Goal: Transaction & Acquisition: Purchase product/service

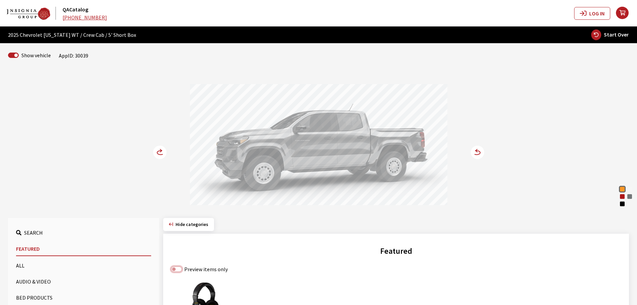
click at [180, 270] on input "Preview items only" at bounding box center [176, 268] width 11 height 5
checkbox input "true"
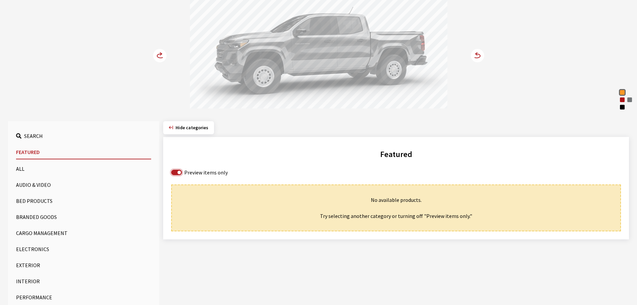
scroll to position [100, 0]
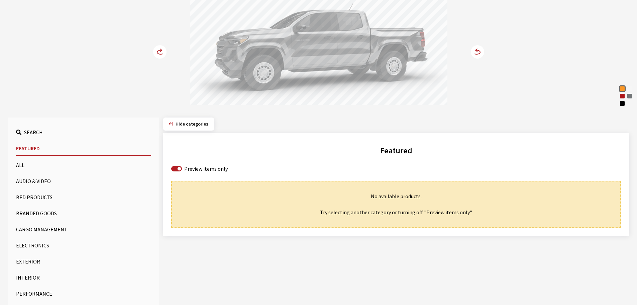
click at [28, 276] on button "Interior" at bounding box center [83, 277] width 135 height 13
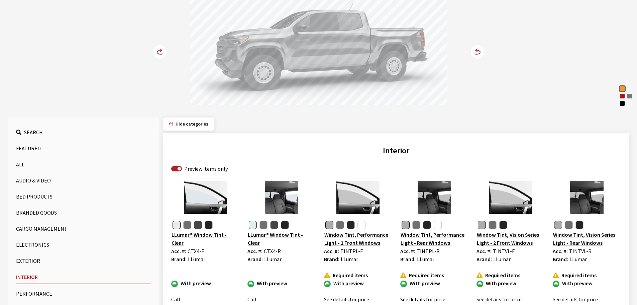
click at [200, 225] on button "button" at bounding box center [198, 225] width 8 height 8
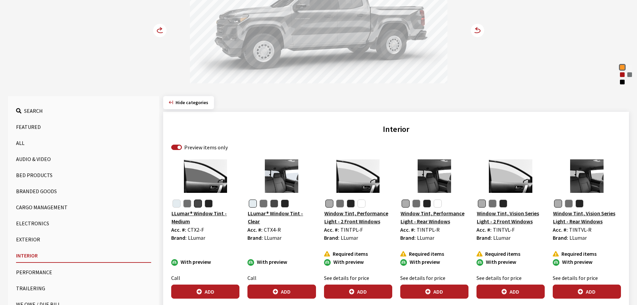
scroll to position [134, 0]
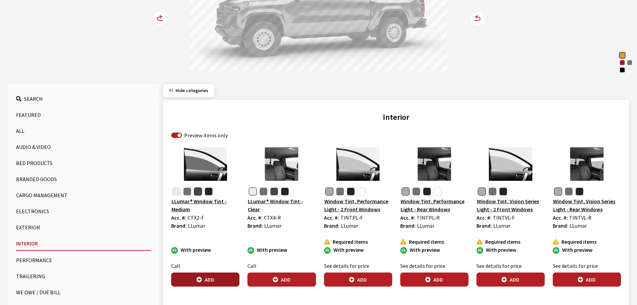
click at [209, 278] on button "Add" at bounding box center [205, 279] width 68 height 14
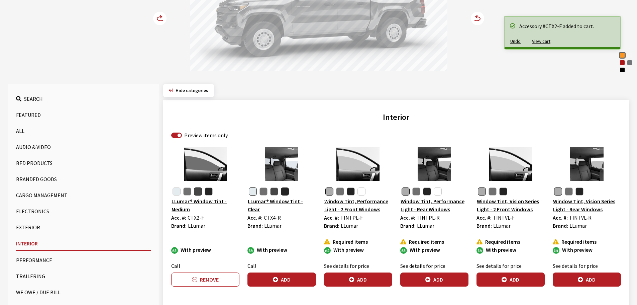
click at [283, 191] on button "button" at bounding box center [285, 191] width 8 height 8
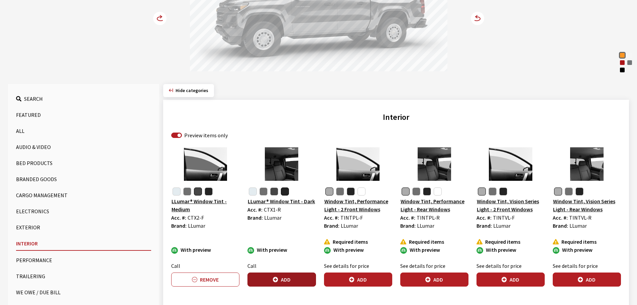
click at [280, 278] on button "Add" at bounding box center [282, 279] width 68 height 14
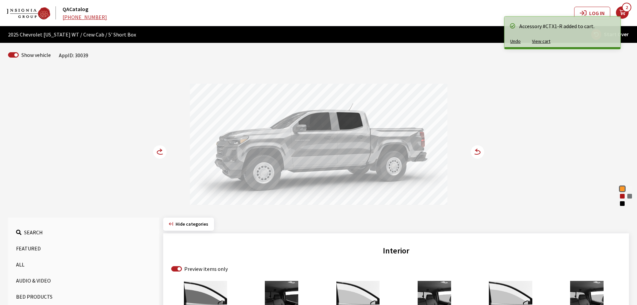
scroll to position [0, 0]
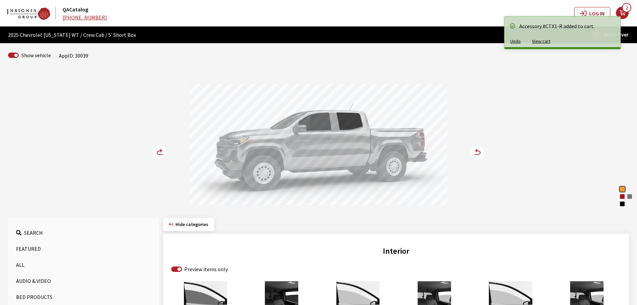
click at [158, 153] on circle at bounding box center [159, 152] width 13 height 13
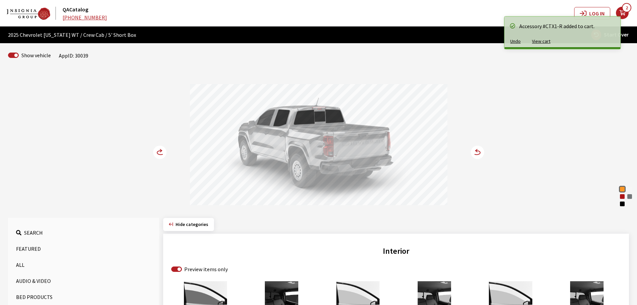
click at [158, 153] on circle at bounding box center [159, 152] width 13 height 13
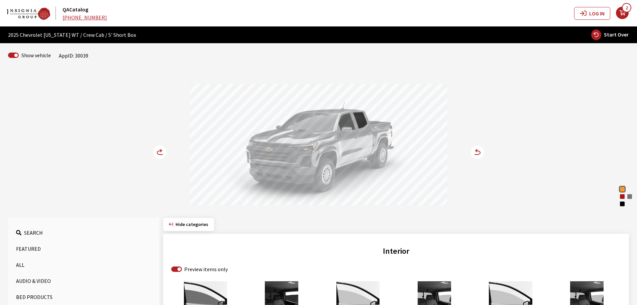
click at [158, 153] on circle at bounding box center [159, 152] width 13 height 13
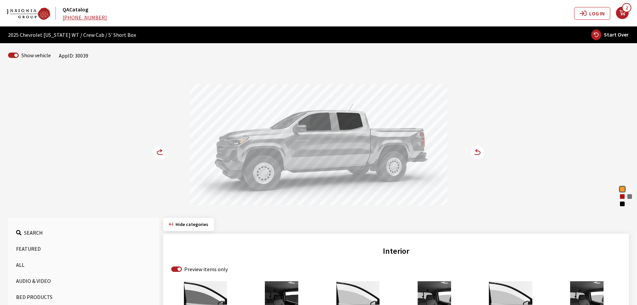
click at [158, 153] on circle at bounding box center [159, 152] width 13 height 13
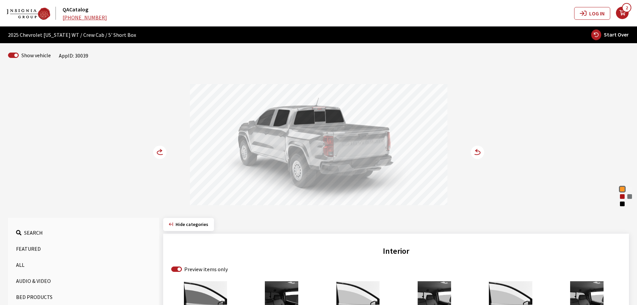
click at [158, 153] on circle at bounding box center [159, 152] width 13 height 13
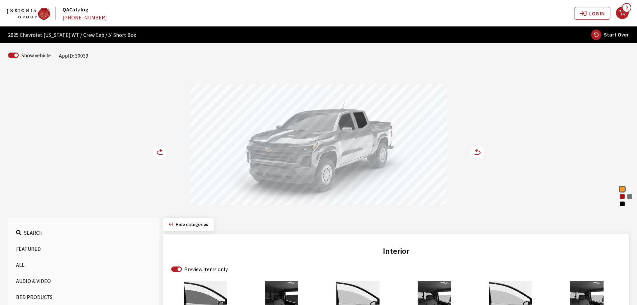
click at [158, 153] on circle at bounding box center [159, 152] width 13 height 13
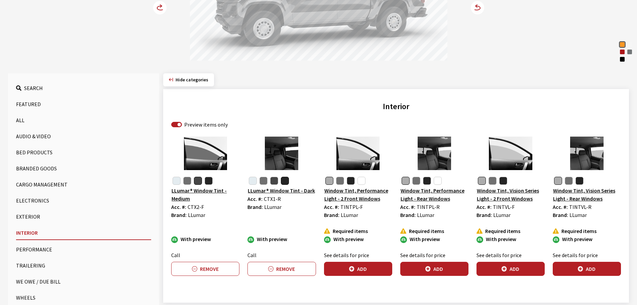
scroll to position [173, 0]
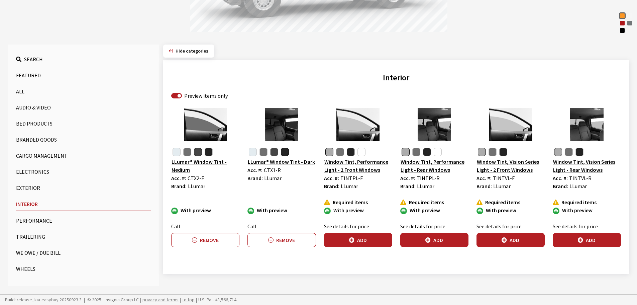
click at [19, 269] on button "Wheels" at bounding box center [83, 268] width 135 height 13
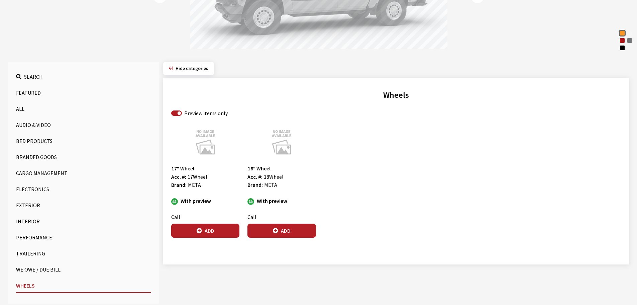
scroll to position [106, 0]
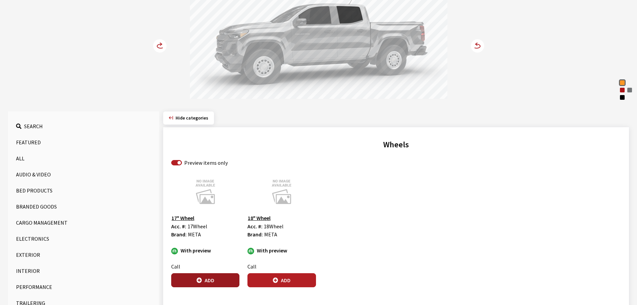
click at [211, 279] on button "Add" at bounding box center [205, 280] width 68 height 14
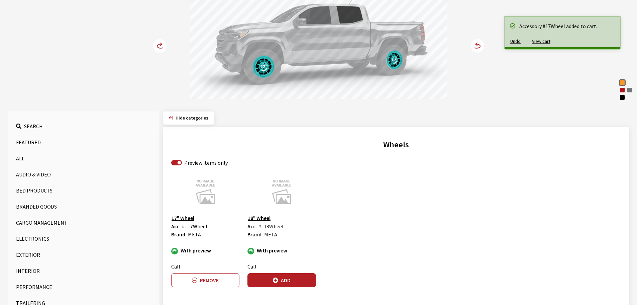
click at [155, 47] on circle at bounding box center [159, 45] width 13 height 13
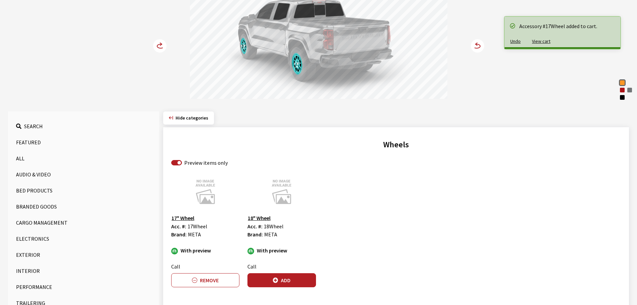
click at [155, 47] on circle at bounding box center [159, 45] width 13 height 13
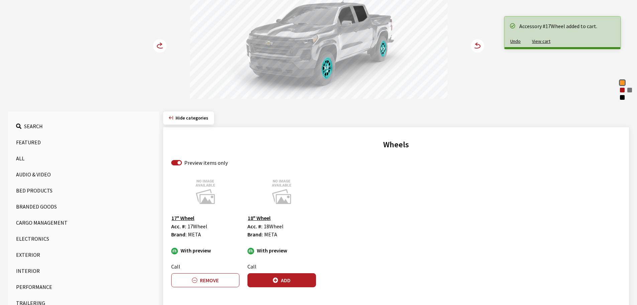
click at [155, 47] on circle at bounding box center [159, 45] width 13 height 13
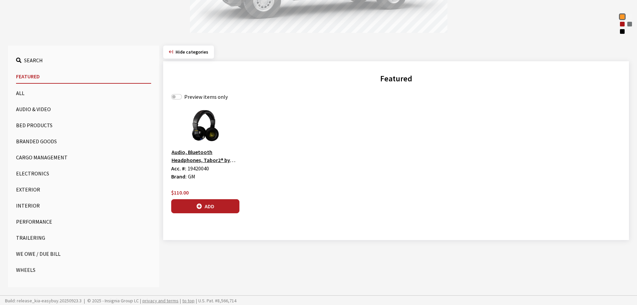
scroll to position [173, 0]
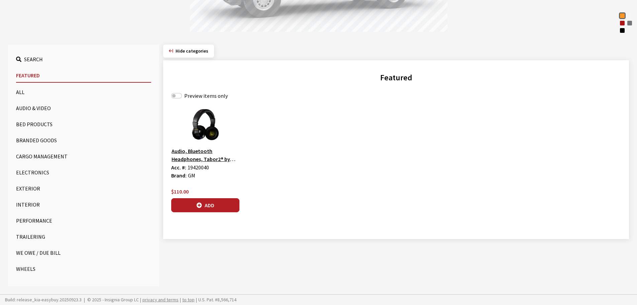
click at [26, 269] on button "Wheels" at bounding box center [83, 268] width 135 height 13
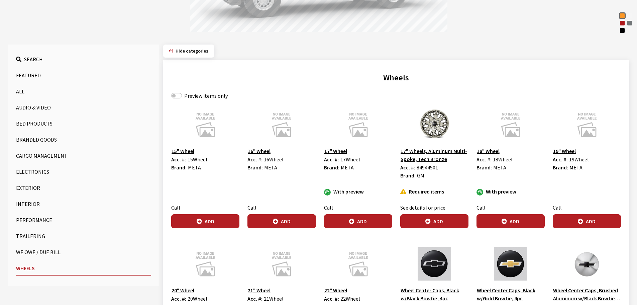
click at [183, 96] on div "Preview items only" at bounding box center [396, 96] width 450 height 8
click at [197, 95] on label "Preview items only" at bounding box center [205, 96] width 43 height 8
click at [182, 95] on input "Preview items only" at bounding box center [176, 95] width 11 height 5
checkbox input "true"
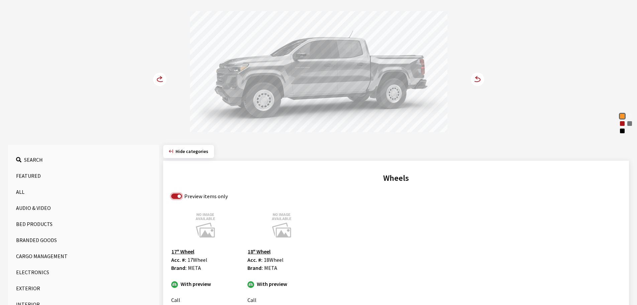
scroll to position [106, 0]
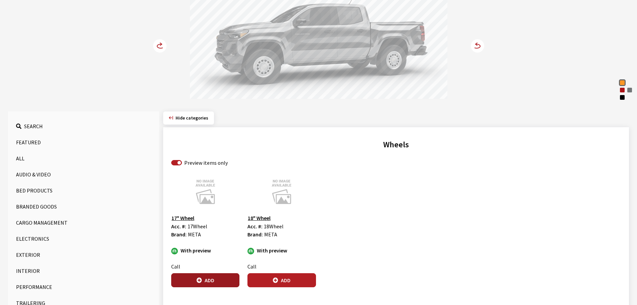
click at [206, 279] on button "Add" at bounding box center [205, 280] width 68 height 14
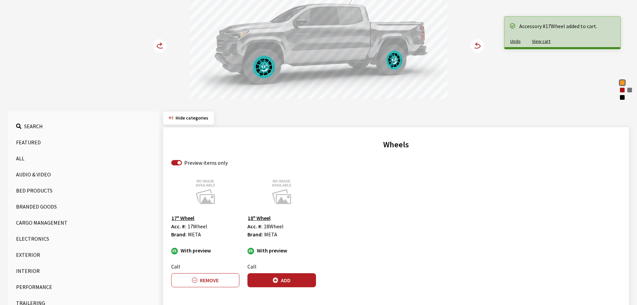
click at [156, 44] on circle at bounding box center [159, 45] width 13 height 13
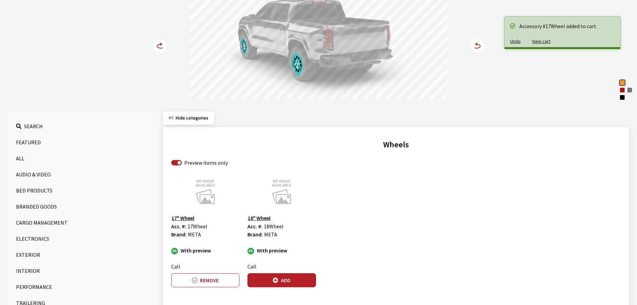
click at [156, 44] on circle at bounding box center [159, 45] width 13 height 13
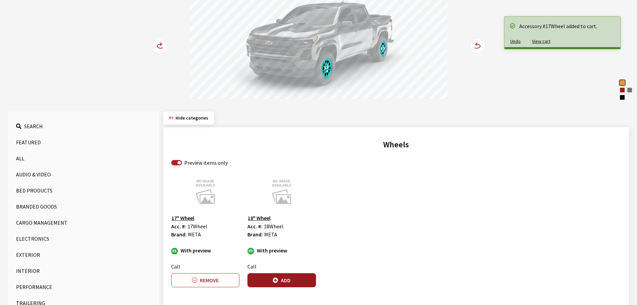
click at [282, 274] on button "Add" at bounding box center [282, 280] width 68 height 14
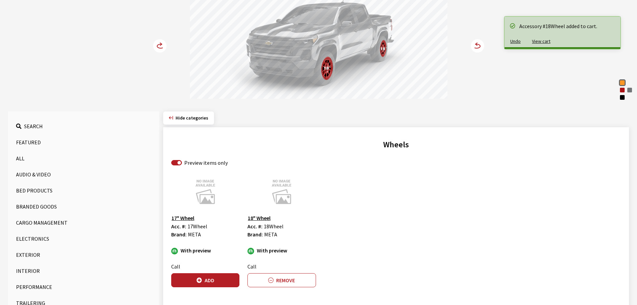
click at [161, 46] on circle at bounding box center [159, 45] width 13 height 13
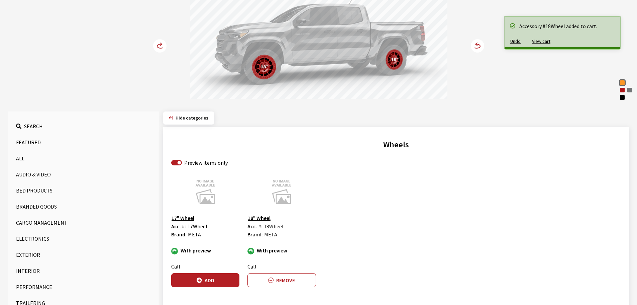
click at [161, 46] on circle at bounding box center [159, 45] width 13 height 13
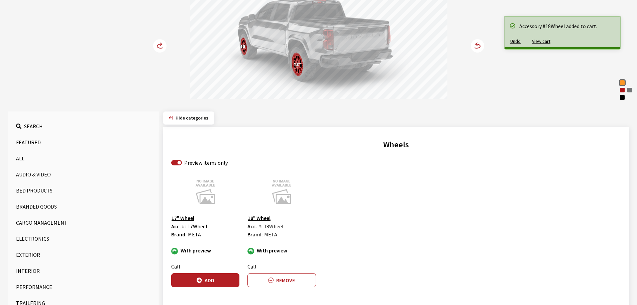
click at [161, 46] on circle at bounding box center [159, 45] width 13 height 13
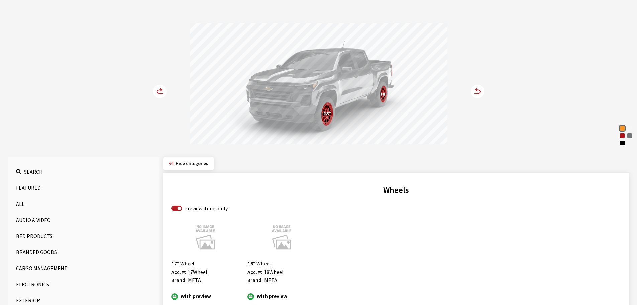
scroll to position [73, 0]
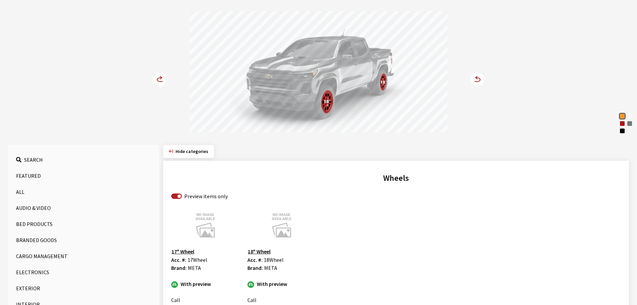
click at [48, 224] on button "Bed Products" at bounding box center [83, 223] width 135 height 13
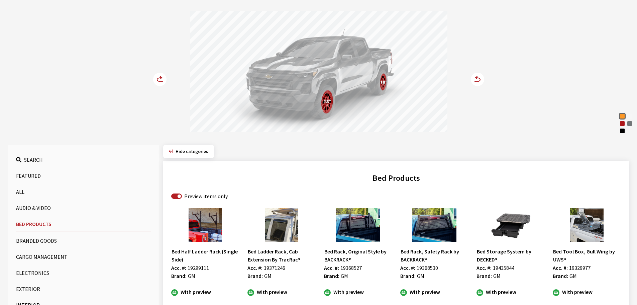
click at [159, 78] on icon at bounding box center [160, 80] width 7 height 4
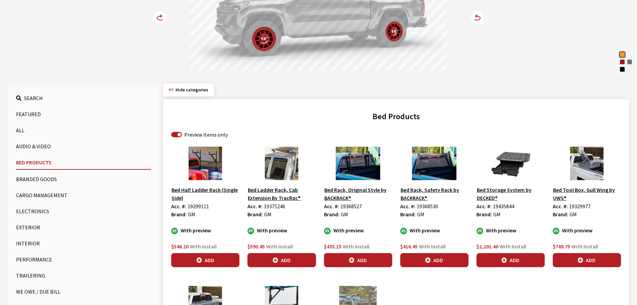
scroll to position [173, 0]
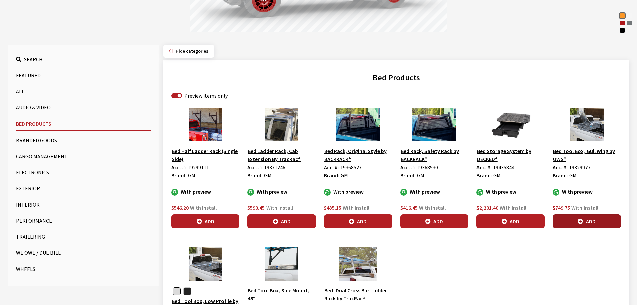
click at [582, 220] on icon "button" at bounding box center [580, 221] width 5 height 5
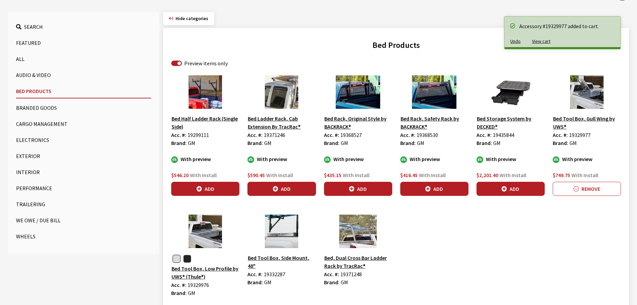
scroll to position [240, 0]
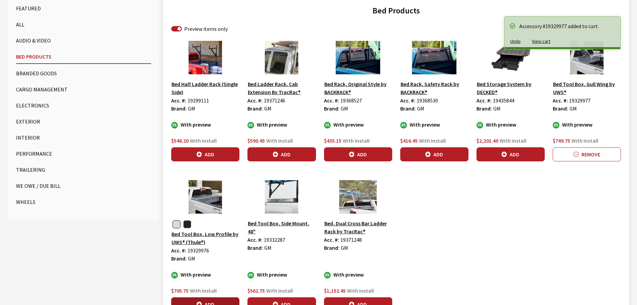
click at [198, 299] on button "Add" at bounding box center [205, 304] width 68 height 14
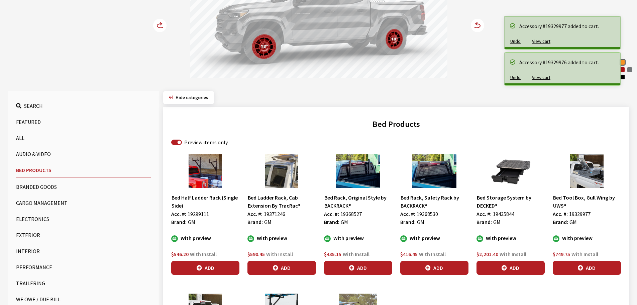
scroll to position [6, 0]
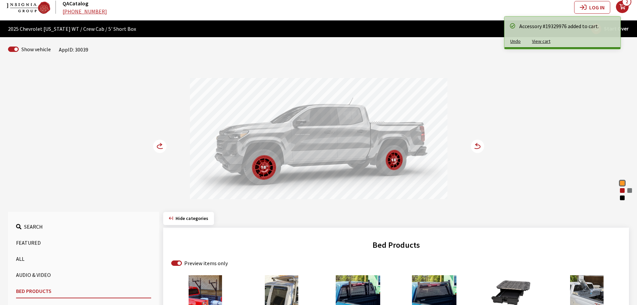
click at [161, 143] on circle at bounding box center [159, 146] width 13 height 13
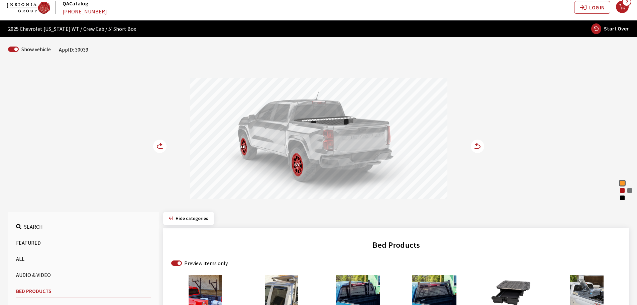
click at [161, 143] on circle at bounding box center [159, 146] width 13 height 13
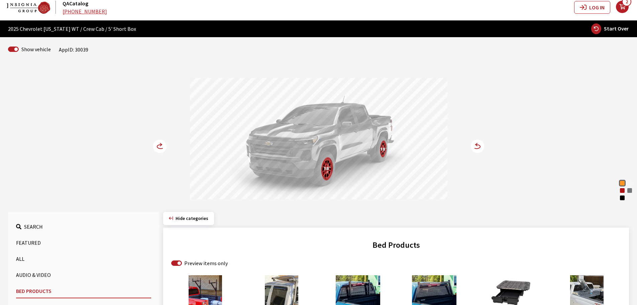
click at [161, 143] on circle at bounding box center [159, 146] width 13 height 13
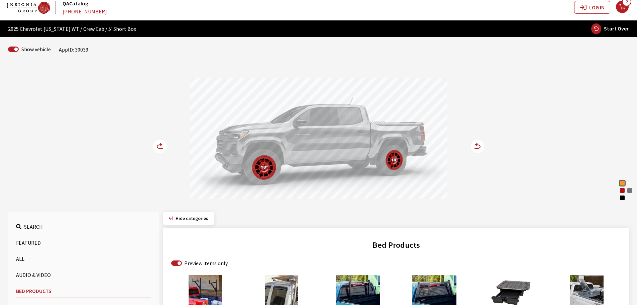
click at [161, 143] on circle at bounding box center [159, 146] width 13 height 13
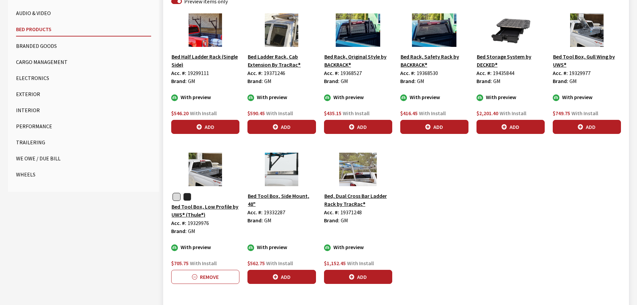
scroll to position [292, 0]
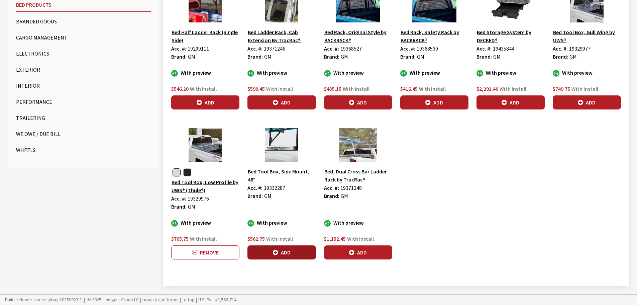
click at [287, 250] on button "Add" at bounding box center [282, 252] width 68 height 14
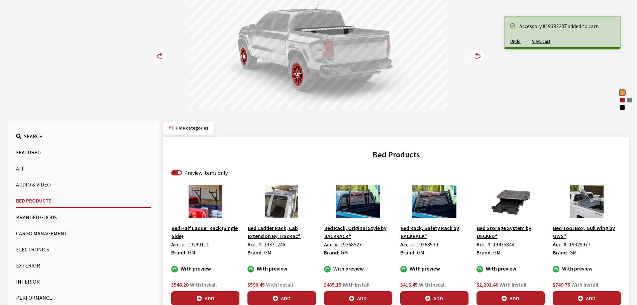
scroll to position [91, 0]
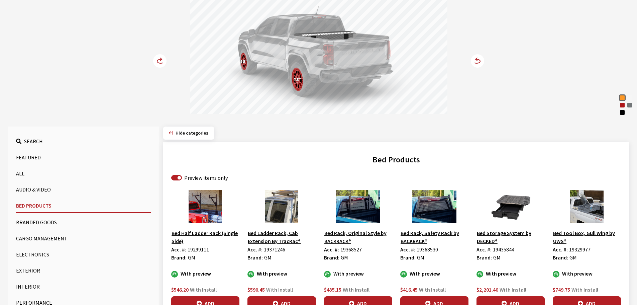
click at [156, 60] on circle at bounding box center [159, 60] width 13 height 13
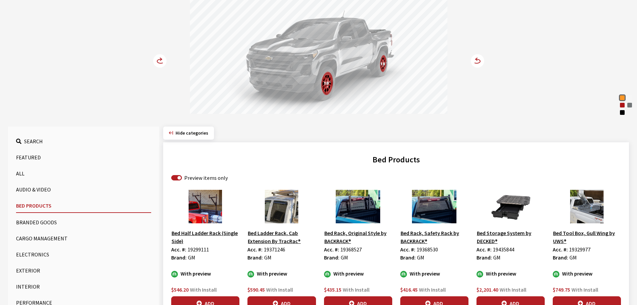
click at [156, 60] on circle at bounding box center [159, 60] width 13 height 13
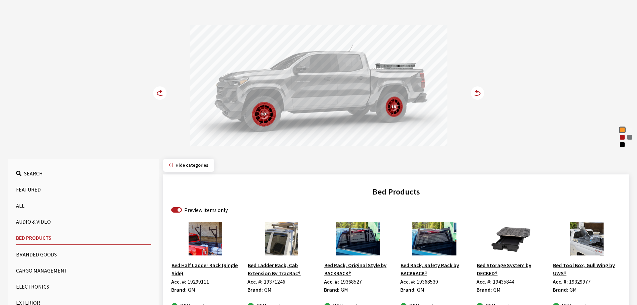
scroll to position [0, 0]
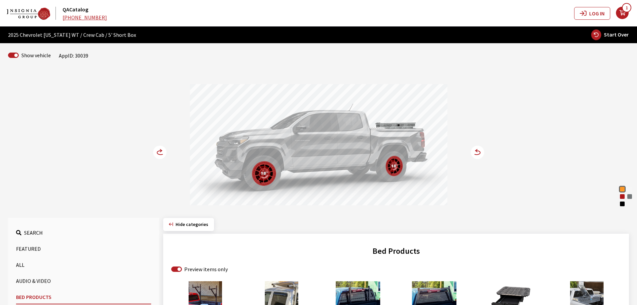
click at [607, 32] on span "Start Over" at bounding box center [616, 34] width 25 height 7
select select
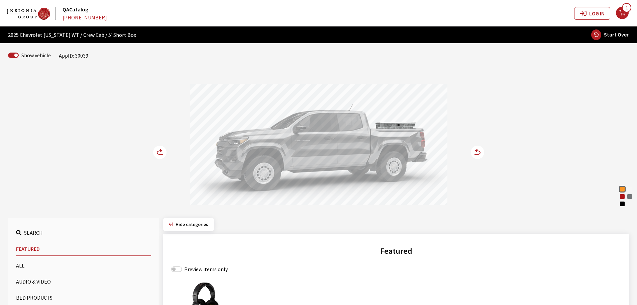
click at [159, 152] on circle at bounding box center [159, 152] width 13 height 13
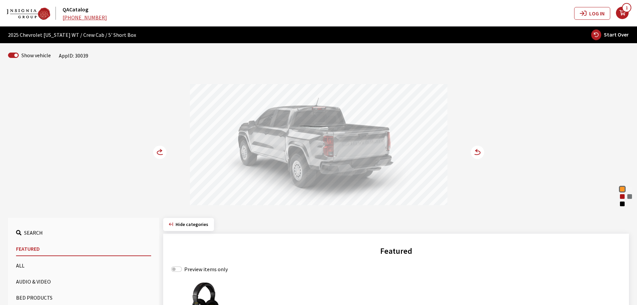
click at [159, 152] on circle at bounding box center [159, 152] width 13 height 13
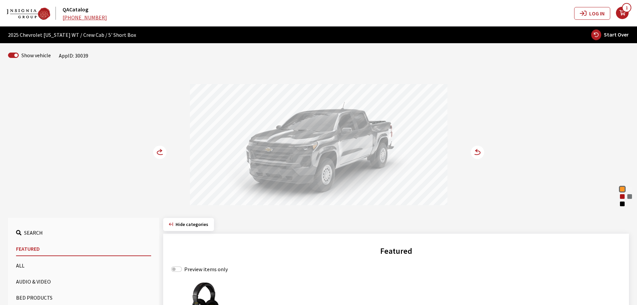
click at [159, 152] on circle at bounding box center [159, 152] width 13 height 13
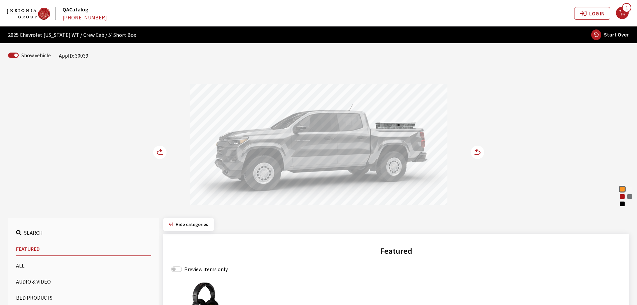
click at [161, 154] on circle at bounding box center [159, 152] width 13 height 13
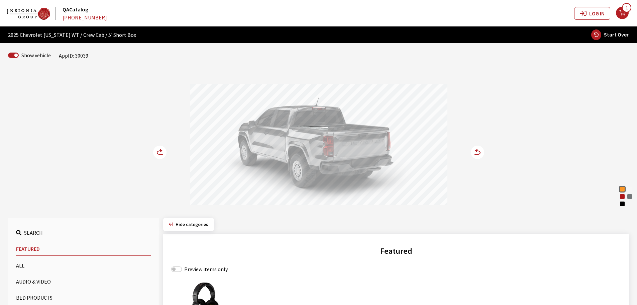
click at [161, 154] on circle at bounding box center [159, 152] width 13 height 13
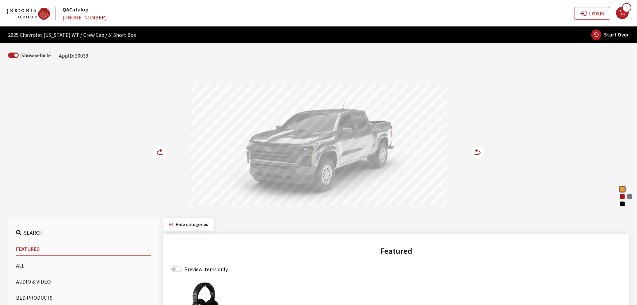
click at [160, 151] on icon at bounding box center [160, 153] width 7 height 4
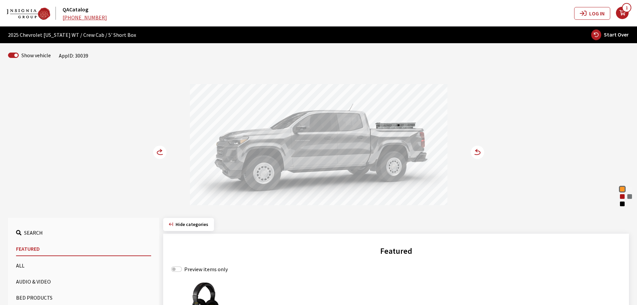
click at [160, 151] on icon at bounding box center [160, 153] width 7 height 4
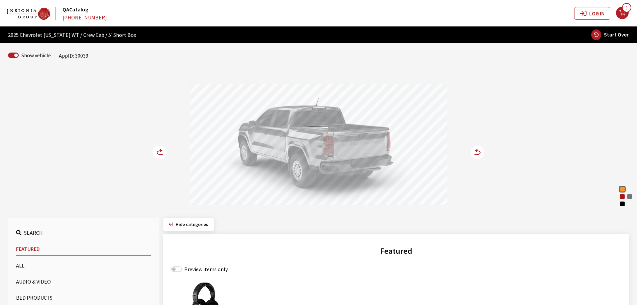
click at [598, 35] on icon "button" at bounding box center [597, 34] width 10 height 11
select select
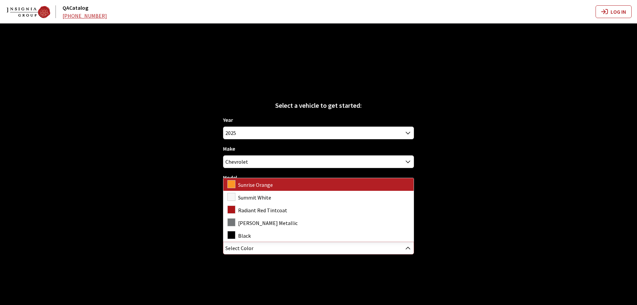
click at [247, 244] on span "Select Color" at bounding box center [240, 248] width 28 height 12
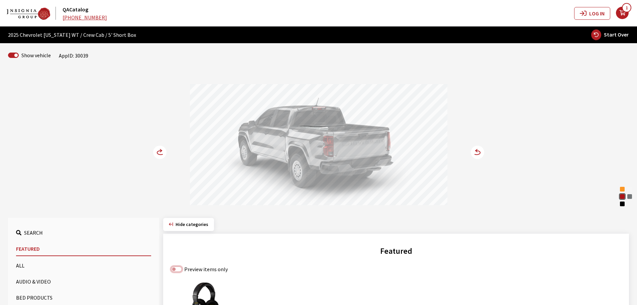
click at [180, 267] on input "Preview items only" at bounding box center [176, 268] width 11 height 5
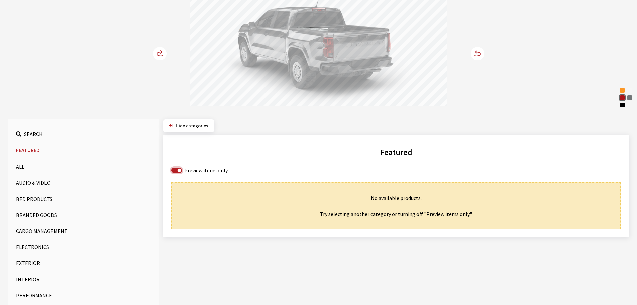
scroll to position [100, 0]
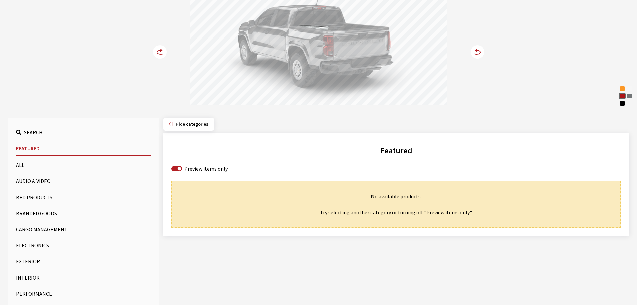
click at [47, 196] on button "Bed Products" at bounding box center [83, 196] width 135 height 13
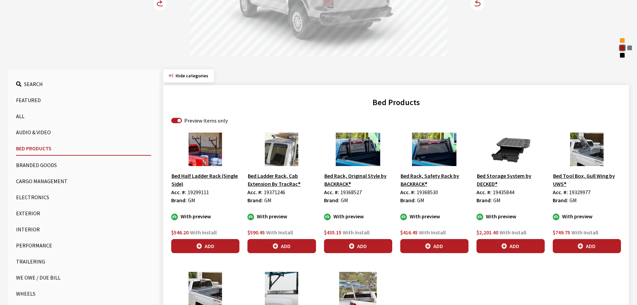
scroll to position [167, 0]
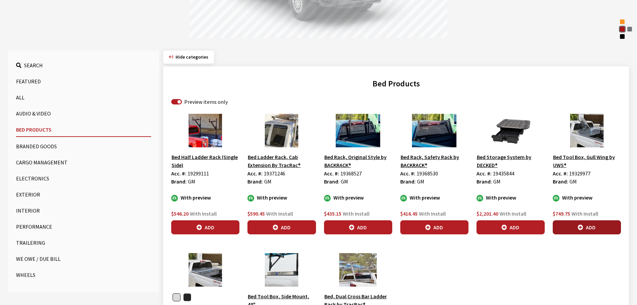
click at [588, 227] on button "Add" at bounding box center [587, 227] width 68 height 14
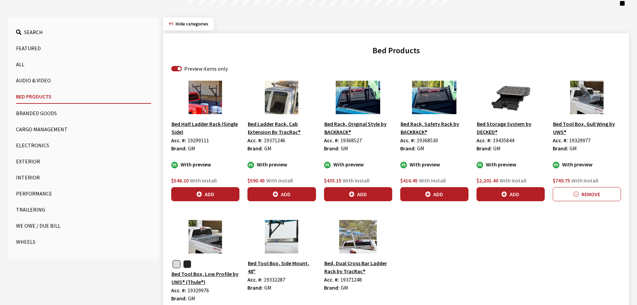
scroll to position [201, 0]
click at [22, 241] on button "Wheels" at bounding box center [83, 241] width 135 height 13
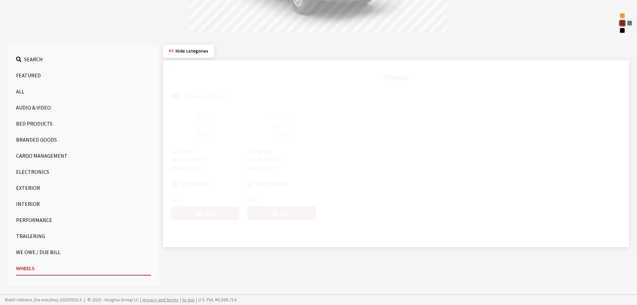
scroll to position [173, 0]
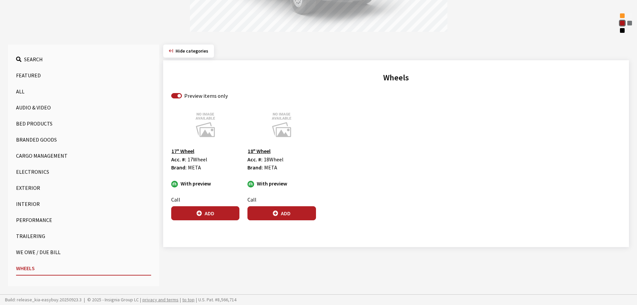
click at [191, 96] on label "Preview items only" at bounding box center [205, 96] width 43 height 8
click at [182, 96] on input "Preview items only" at bounding box center [176, 95] width 11 height 5
checkbox input "false"
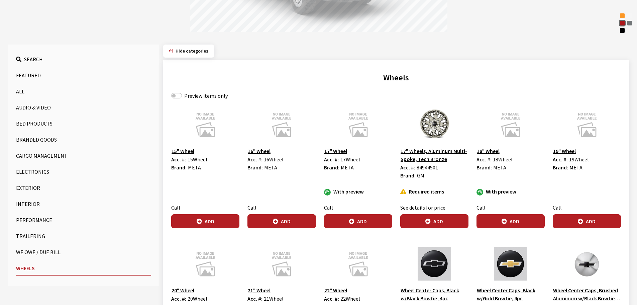
click at [34, 120] on button "Bed Products" at bounding box center [83, 123] width 135 height 13
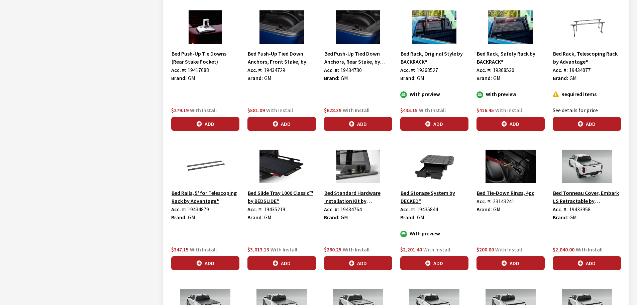
scroll to position [642, 0]
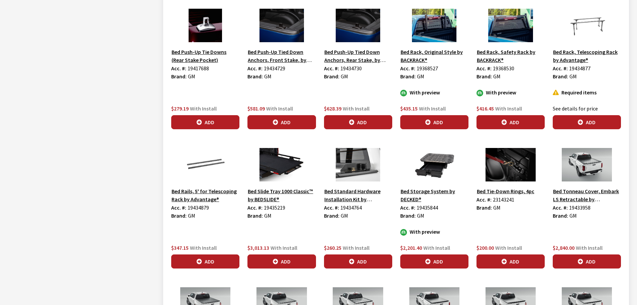
click at [274, 209] on span "19435219" at bounding box center [274, 207] width 21 height 7
copy span "19435219"
